Goal: Transaction & Acquisition: Purchase product/service

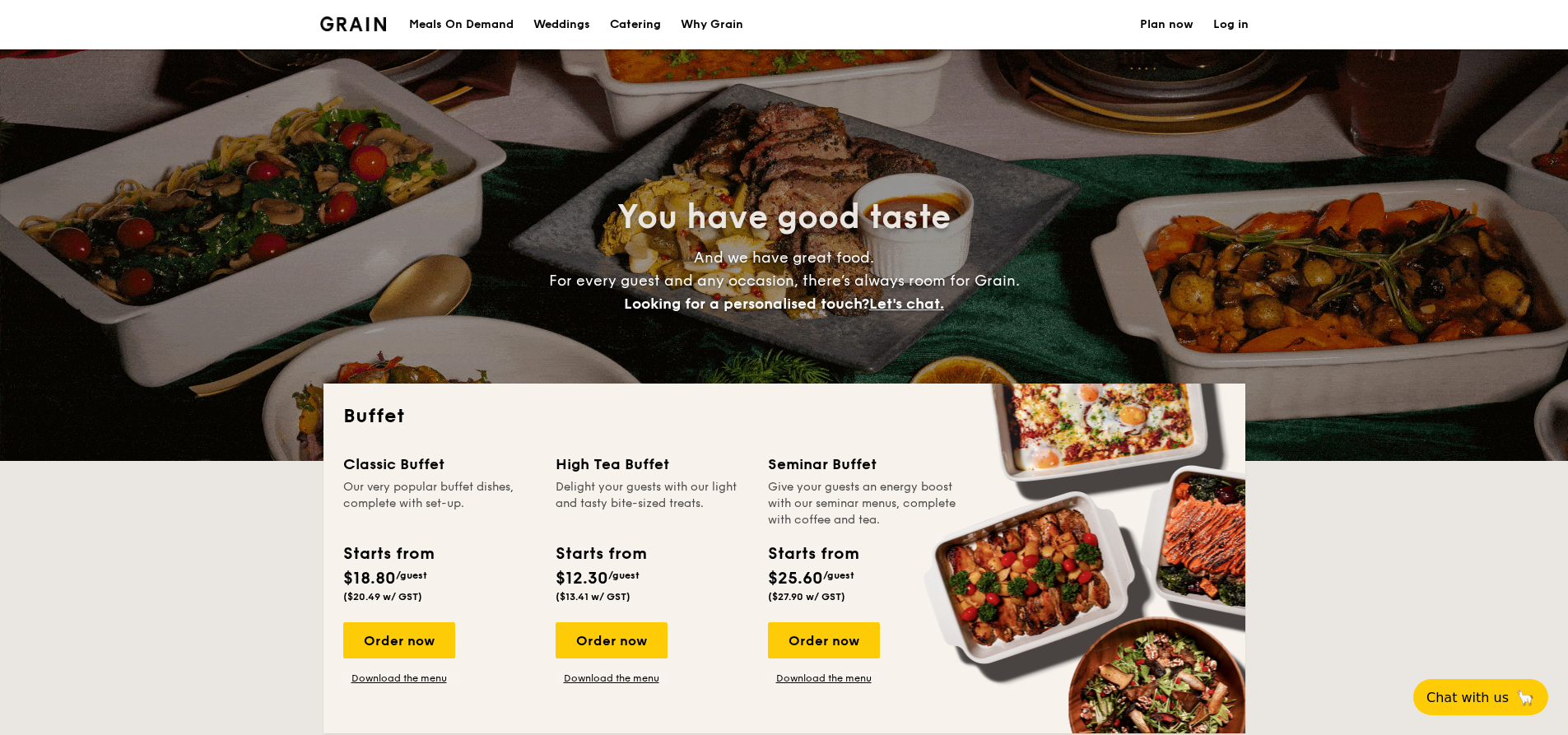
select select
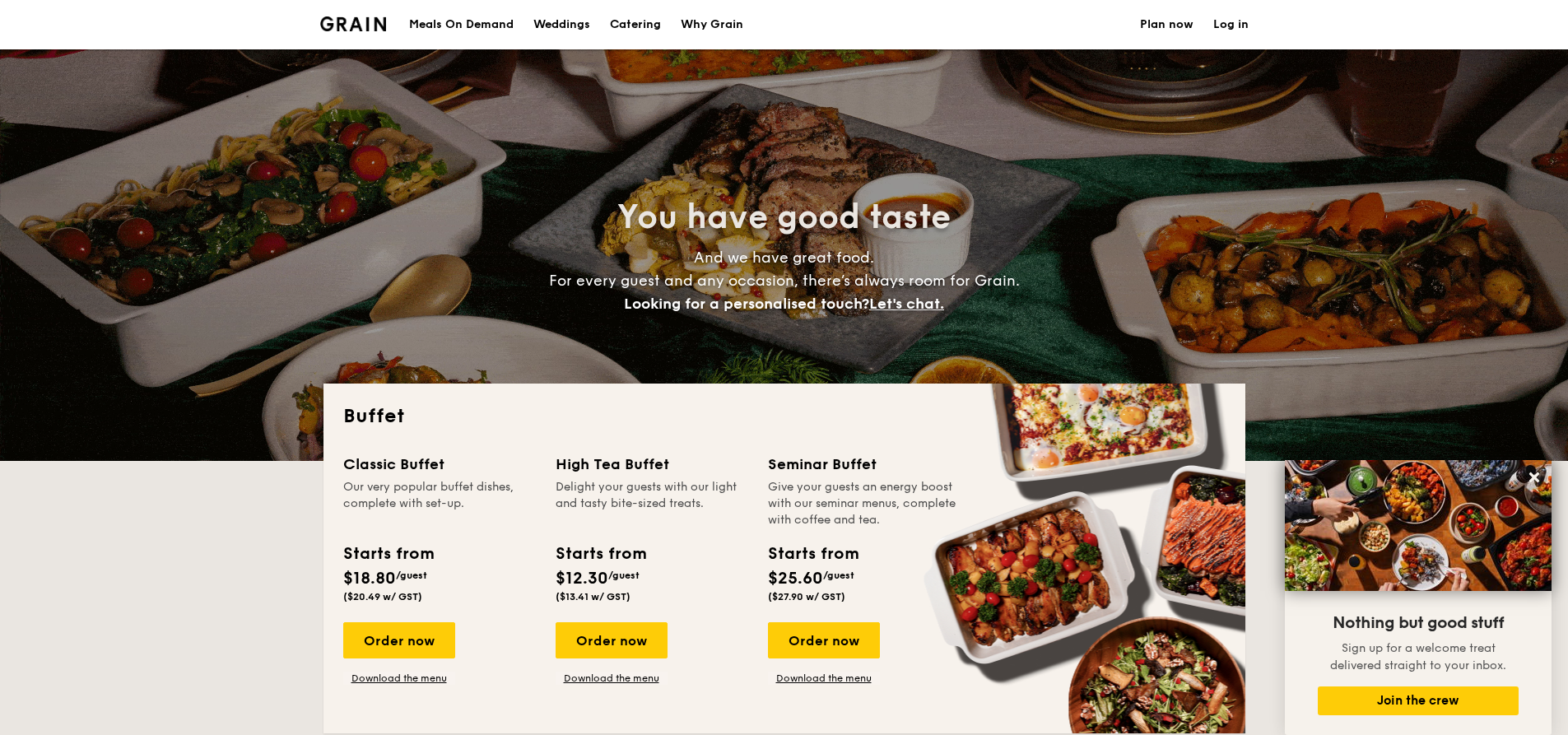
click at [487, 21] on div "Meals On Demand" at bounding box center [461, 25] width 105 height 49
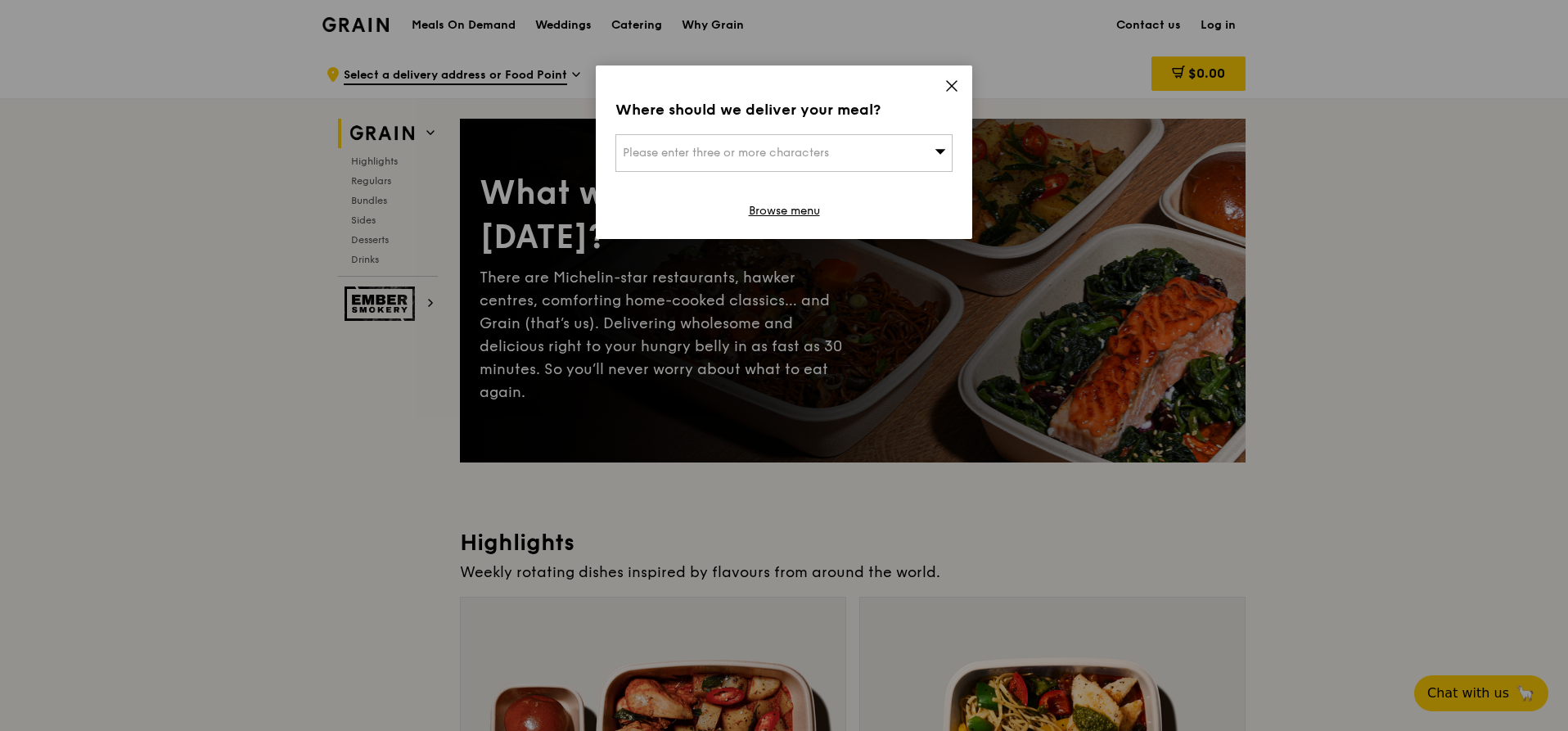
click at [958, 82] on icon at bounding box center [951, 86] width 15 height 15
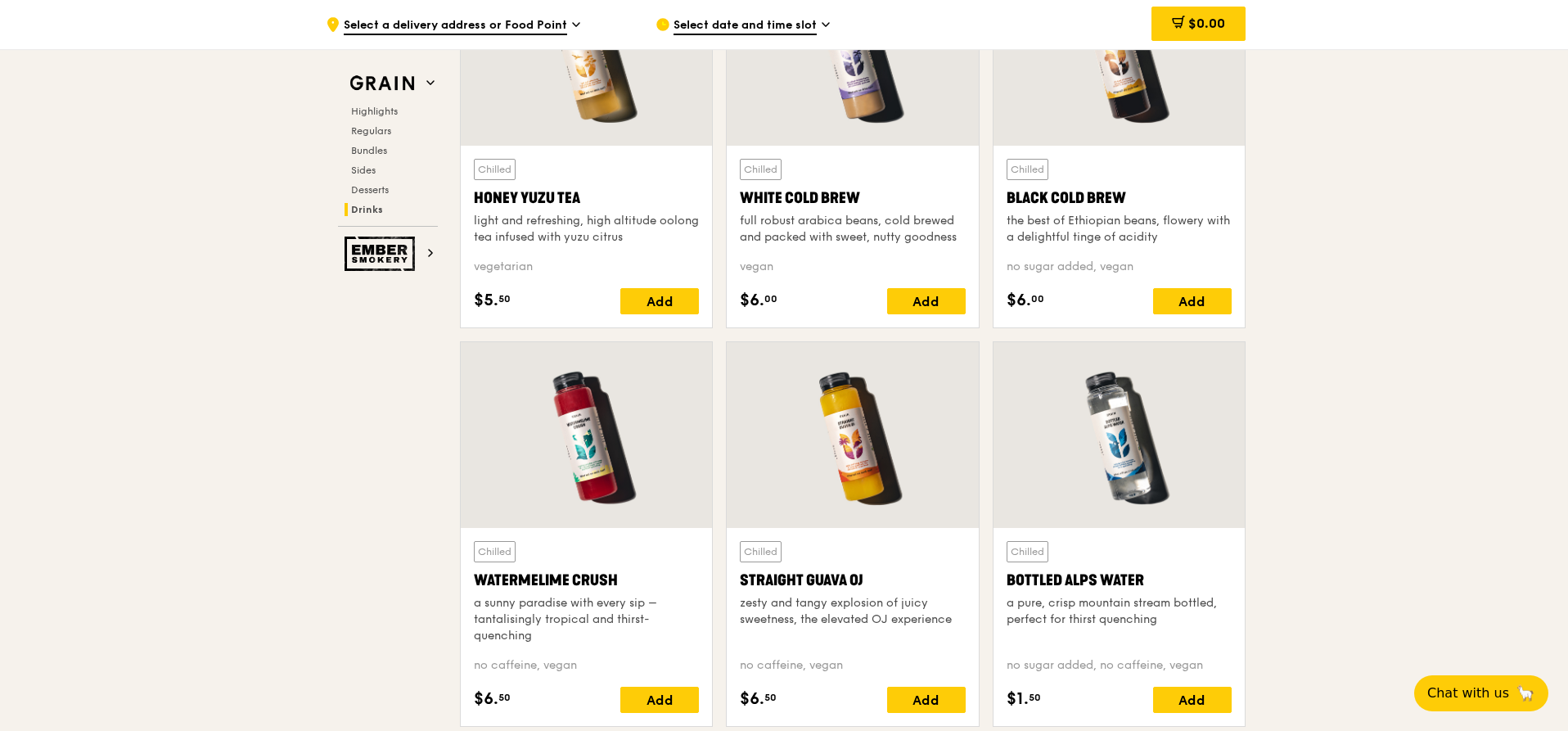
scroll to position [6464, 0]
